Goal: Task Accomplishment & Management: Complete application form

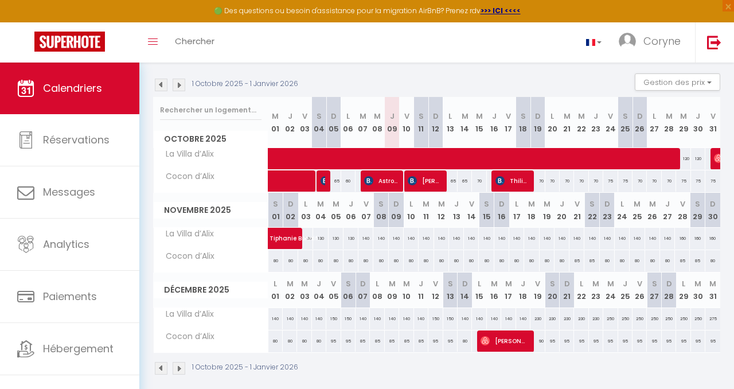
scroll to position [112, 0]
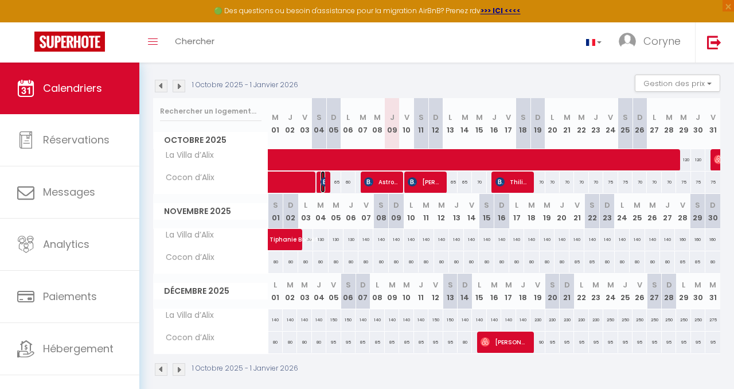
click at [323, 181] on img at bounding box center [324, 181] width 9 height 9
select select "OK"
select select "KO"
select select "0"
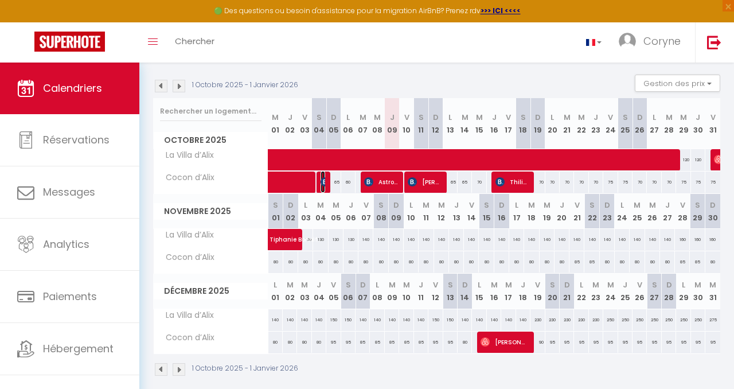
select select "1"
select select
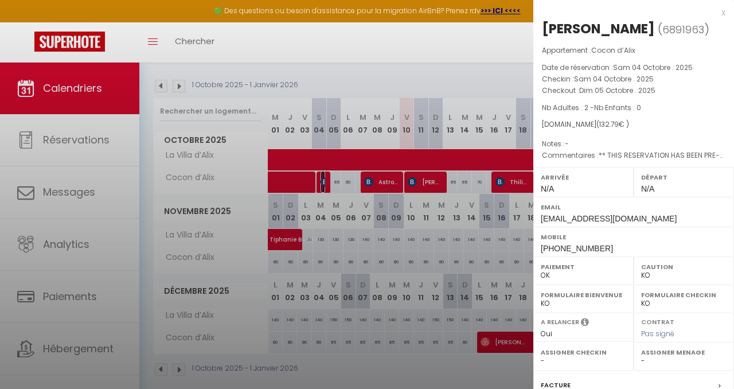
select select "44615"
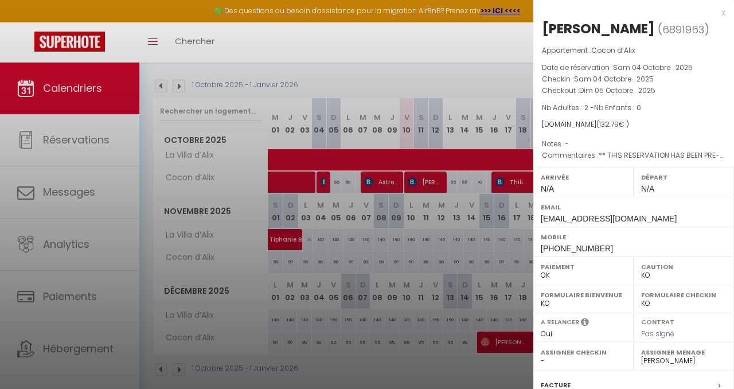
drag, startPoint x: 684, startPoint y: 24, endPoint x: 539, endPoint y: 26, distance: 144.4
click at [539, 26] on div "[PERSON_NAME] ( 6891963 ) Appartement : Cocon d’Alix Date de réservation : [DAT…" at bounding box center [633, 267] width 201 height 497
copy h2 "[PERSON_NAME] ( 6891963 )"
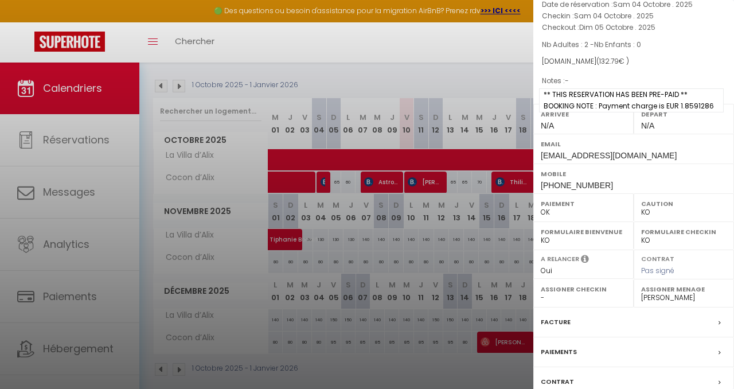
scroll to position [146, 0]
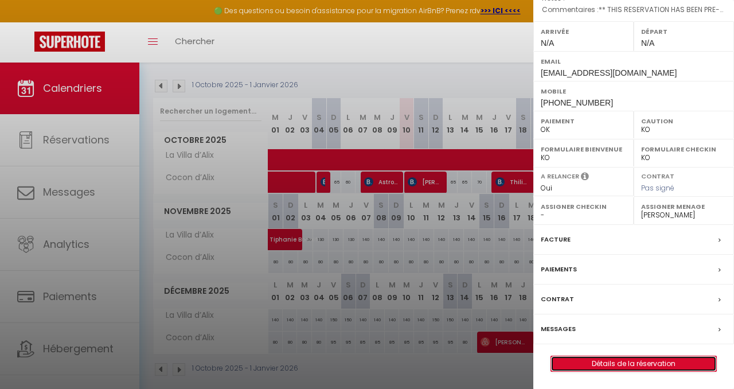
click at [644, 363] on link "Détails de la réservation" at bounding box center [633, 363] width 165 height 15
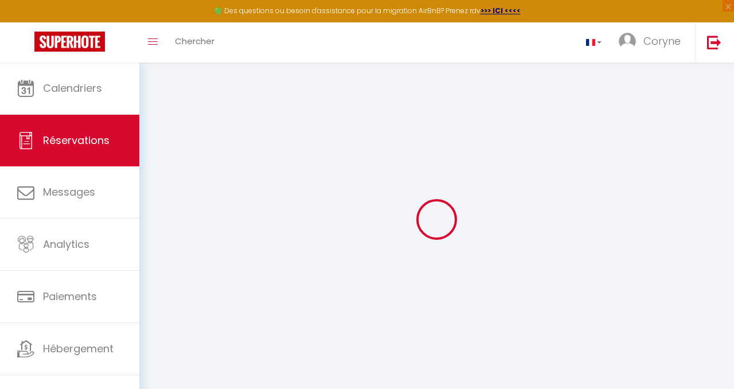
type input "Tyah"
type input "Aubou"
type input "[EMAIL_ADDRESS][DOMAIN_NAME]"
type input "[PHONE_NUMBER]"
type input "049712"
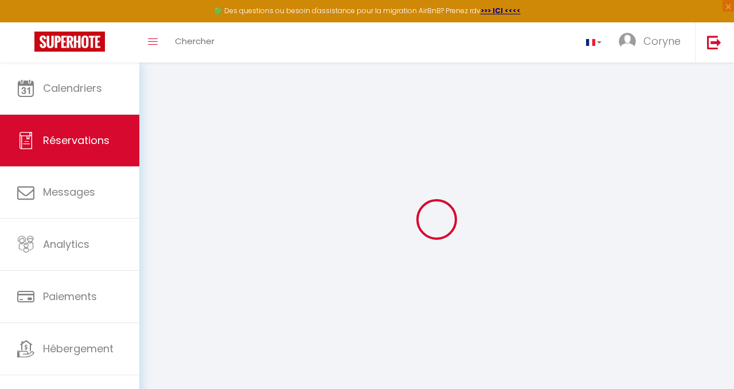
type input "30 08 [GEOGRAPHIC_DATA] [STREET_ADDRESS][PERSON_NAME]"
type input "[GEOGRAPHIC_DATA]"
select select "FR"
type input "18"
type input "19.23"
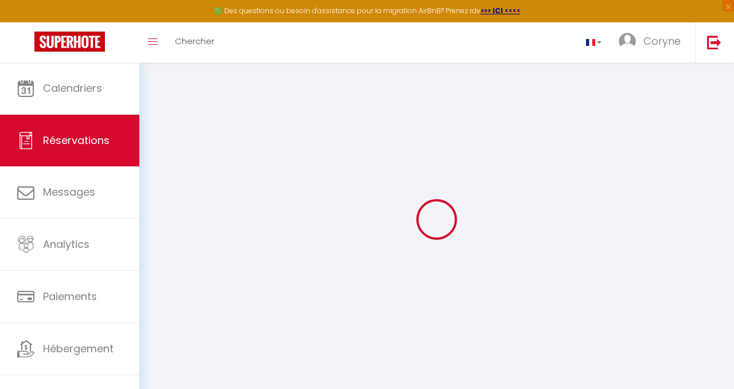
type input "1.8599999999999999"
select select "75058"
select select "1"
select select
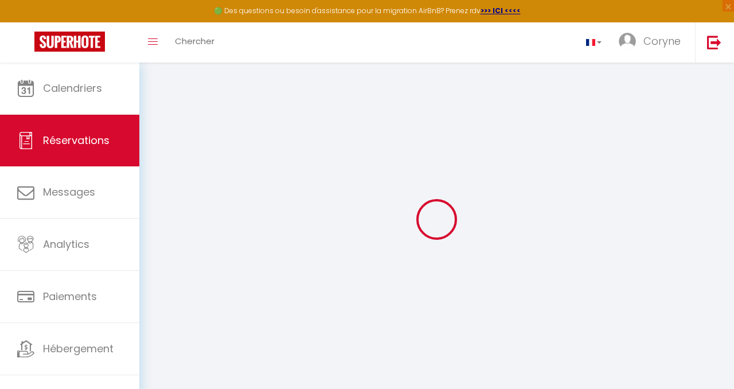
type input "2"
select select "12"
select select
type input "70.2"
checkbox input "false"
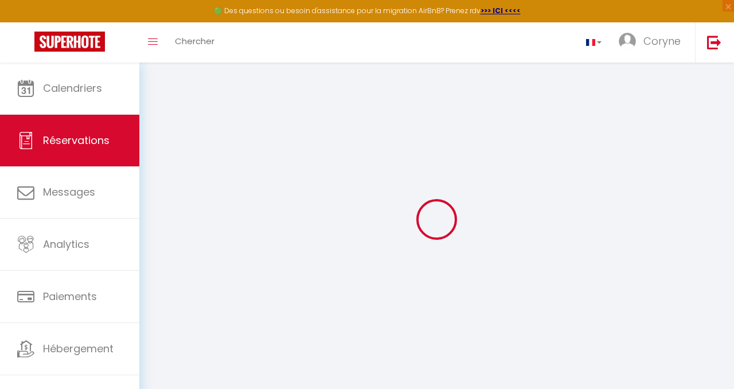
select select "2"
type input "40"
type input "18"
type input "0"
select select
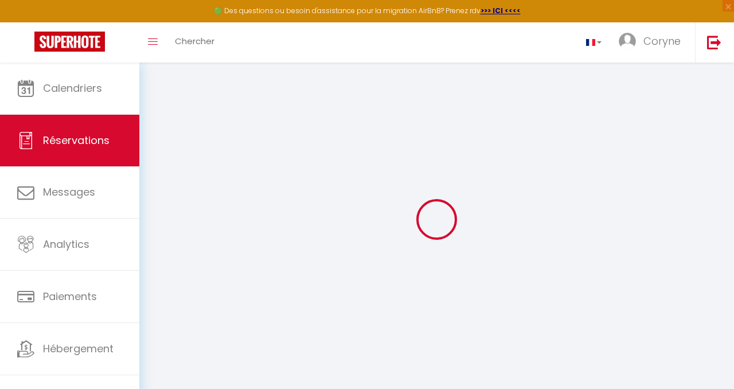
select select
select select "14"
checkbox input "false"
select select
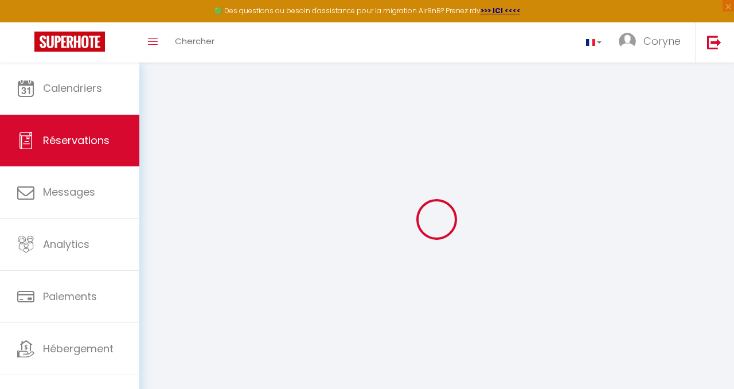
checkbox input "false"
select select
checkbox input "false"
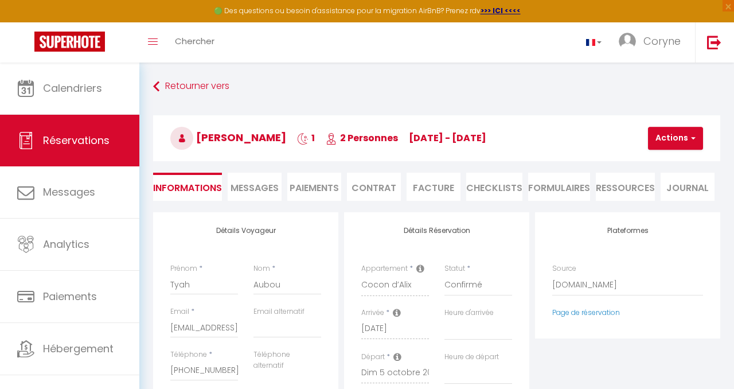
select select
checkbox input "false"
type input "40"
type input "4.59"
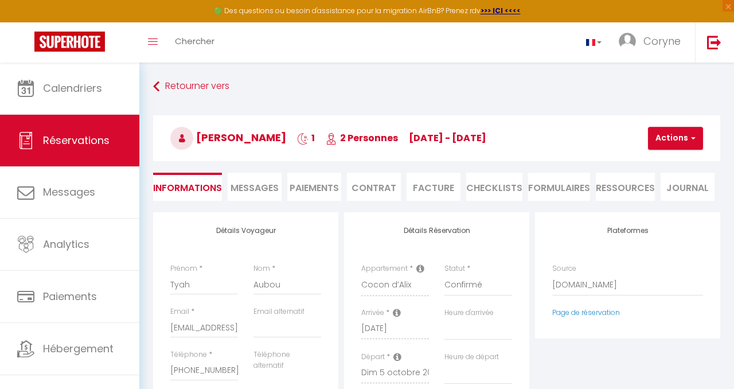
select select
checkbox input "false"
select select
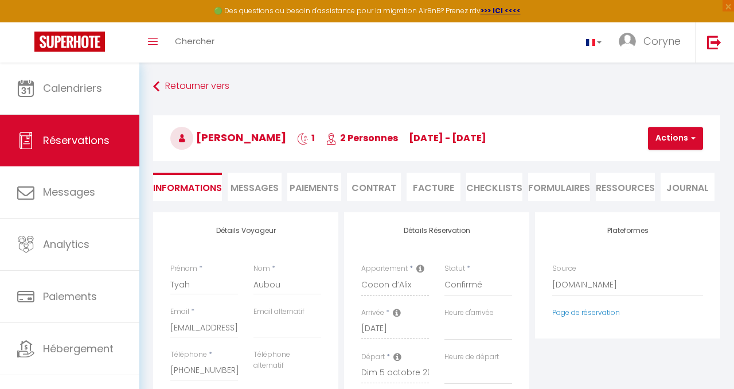
click at [429, 191] on li "Facture" at bounding box center [433, 186] width 54 height 28
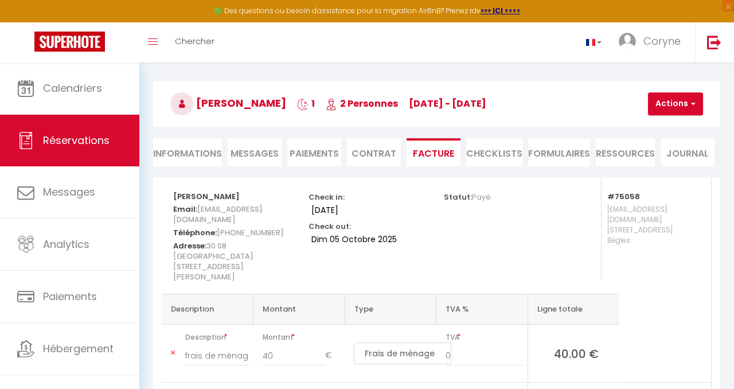
scroll to position [30, 0]
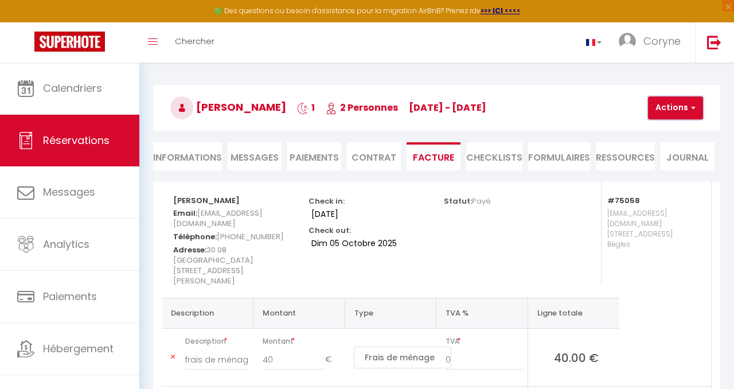
click at [684, 108] on button "Actions" at bounding box center [675, 107] width 55 height 23
click at [664, 147] on link "Aperçu et éditer" at bounding box center [688, 147] width 96 height 15
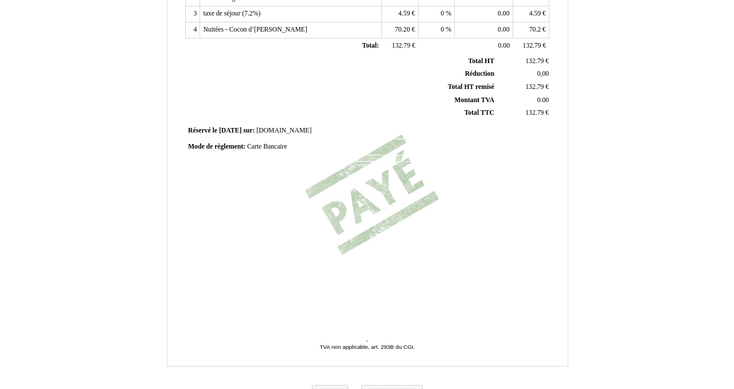
scroll to position [303, 0]
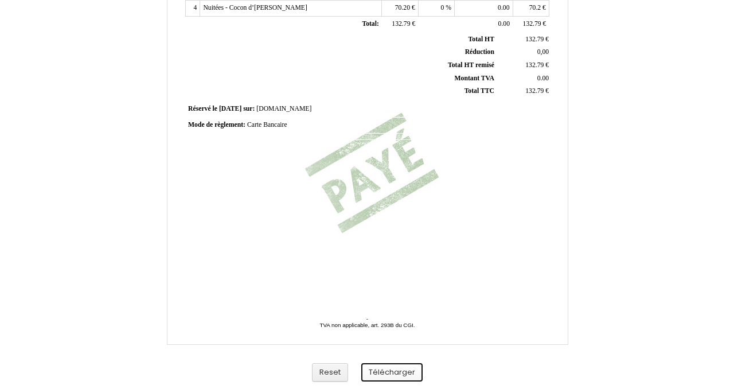
click at [403, 370] on button "Télécharger" at bounding box center [391, 372] width 61 height 19
